Goal: Task Accomplishment & Management: Manage account settings

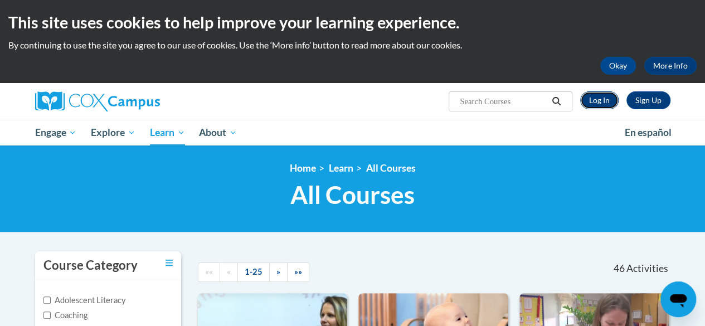
click at [588, 100] on link "Log In" at bounding box center [599, 100] width 38 height 18
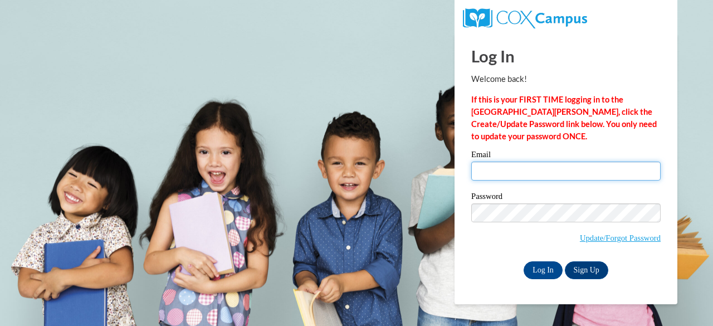
click at [523, 173] on input "Email" at bounding box center [565, 171] width 189 height 19
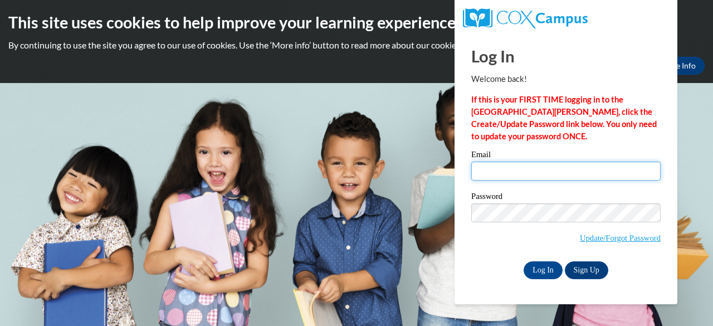
click at [487, 167] on input "Email" at bounding box center [565, 171] width 189 height 19
type input "[EMAIL_ADDRESS][DOMAIN_NAME]"
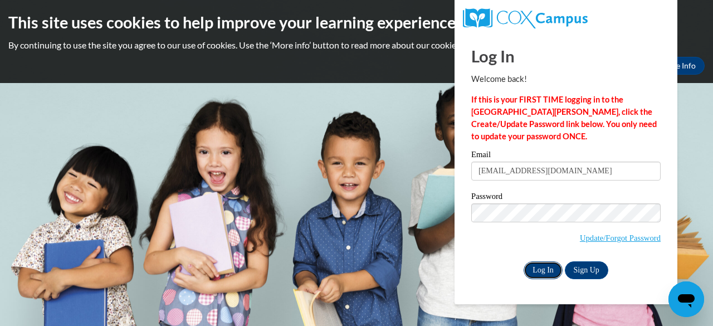
click at [550, 275] on input "Log In" at bounding box center [543, 270] width 39 height 18
